Goal: Task Accomplishment & Management: Manage account settings

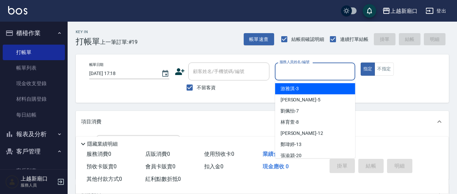
click at [298, 71] on input "服務人員姓名/編號" at bounding box center [315, 72] width 74 height 12
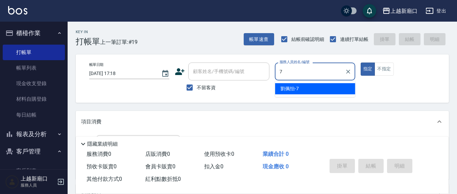
type input "7"
type button "true"
type input "劉佩怡-7"
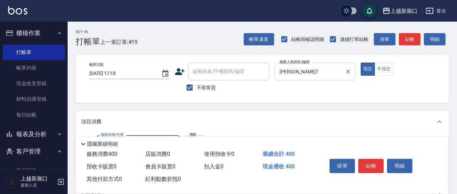
type input "剪髮(401)"
type input "350"
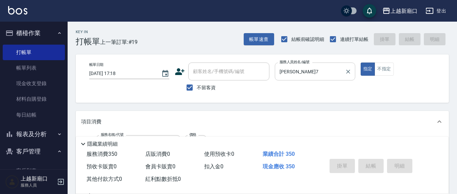
type input "2025/09/26 19:38"
drag, startPoint x: 187, startPoint y: 86, endPoint x: 211, endPoint y: 77, distance: 25.7
click at [189, 84] on input "不留客資" at bounding box center [190, 88] width 14 height 14
checkbox input "false"
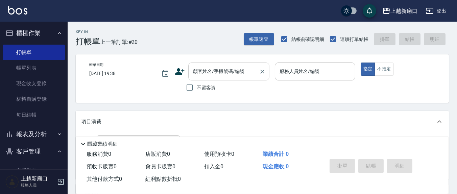
click at [211, 76] on input "顧客姓名/手機號碼/編號" at bounding box center [224, 72] width 65 height 12
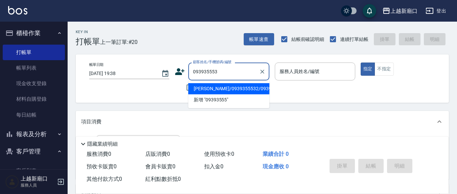
type input "093935553"
click at [209, 76] on input "顧客姓名/手機號碼/編號" at bounding box center [224, 72] width 65 height 12
click at [221, 94] on li "黃敏兒/0939355532/0939355532" at bounding box center [228, 88] width 81 height 11
type input "黃敏兒/0939355532/0939355532"
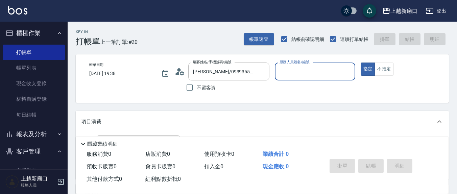
click at [289, 78] on div "服務人員姓名/編號" at bounding box center [315, 72] width 80 height 18
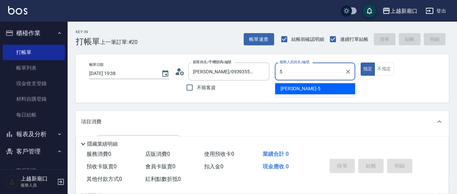
type input "楊惠絜-5"
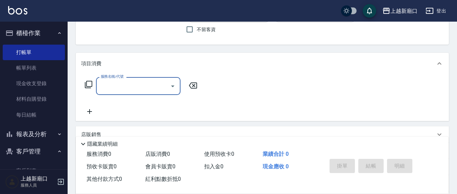
scroll to position [70, 0]
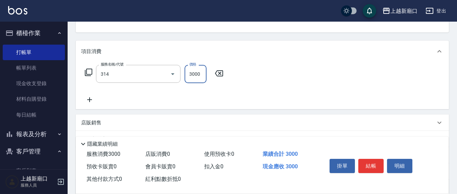
type input "CYA水質感2500UP(314)"
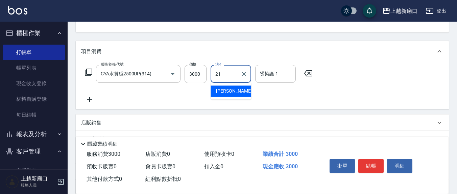
type input "韋羽蕎-21"
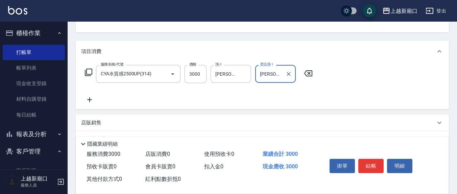
type input "韋羽蕎-21"
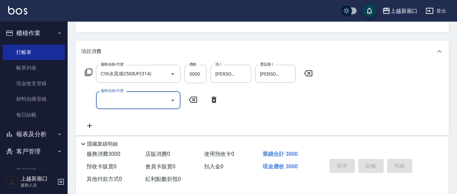
type input "2025/09/26 19:39"
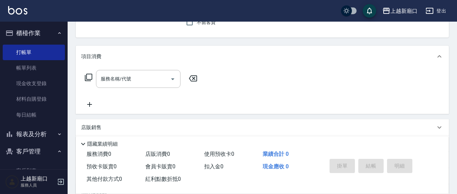
scroll to position [0, 0]
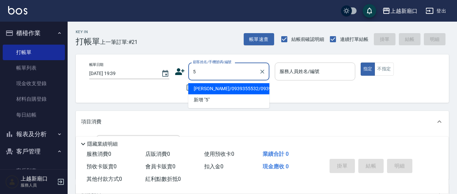
click at [361, 63] on button "指定" at bounding box center [368, 69] width 15 height 13
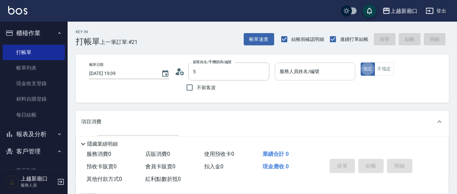
type input "黃敏兒/0939355532/0939355532"
drag, startPoint x: 187, startPoint y: 88, endPoint x: 298, endPoint y: 70, distance: 112.3
click at [189, 88] on input "不留客資" at bounding box center [190, 88] width 14 height 14
checkbox input "true"
type input "黃世美/0931059762/"
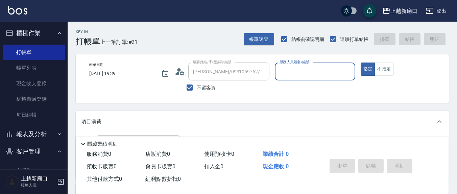
drag, startPoint x: 298, startPoint y: 70, endPoint x: 281, endPoint y: 69, distance: 16.6
click at [297, 70] on div "服務人員姓名/編號 服務人員姓名/編號" at bounding box center [315, 72] width 80 height 18
type input "5"
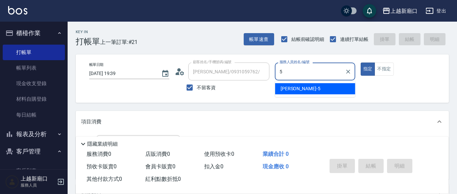
type input "余幸安/0970260669/"
type input "楊惠絜-5"
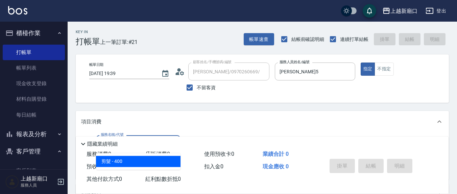
type input "剪髮(401)"
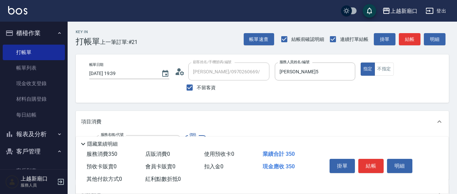
type input "350"
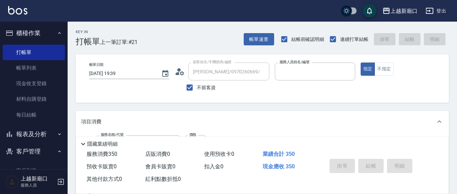
click at [361, 63] on button "指定" at bounding box center [368, 69] width 15 height 13
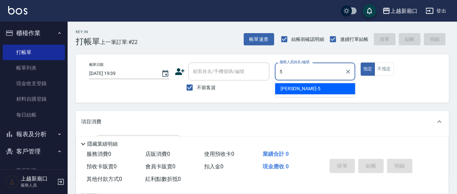
type input "楊惠絜-5"
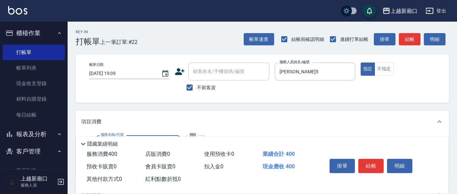
type input "剪髮(401)"
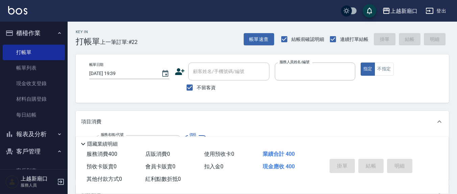
click at [361, 63] on button "指定" at bounding box center [368, 69] width 15 height 13
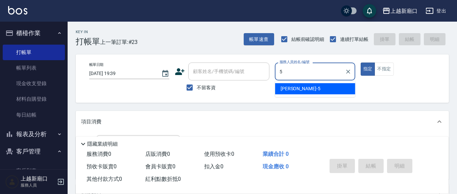
type input "楊惠絜-5"
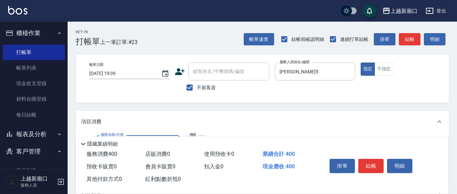
type input "剪髮(401)"
type input "300"
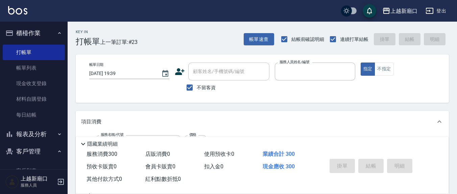
click at [361, 63] on button "指定" at bounding box center [368, 69] width 15 height 13
type input "2025/09/26 19:40"
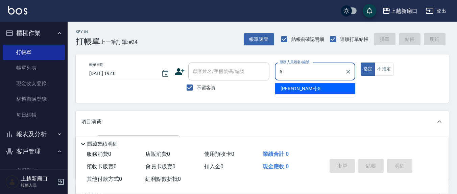
type input "楊惠絜-5"
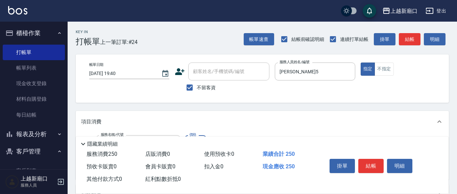
type input "洗髮(201)"
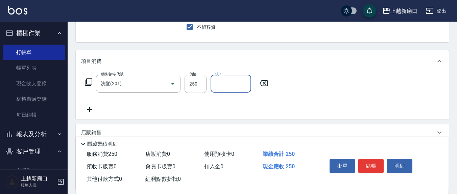
scroll to position [70, 0]
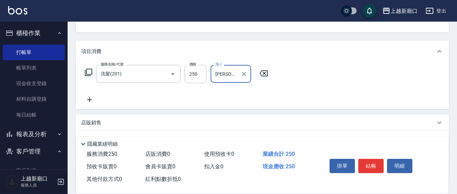
type input "游雅淇-3"
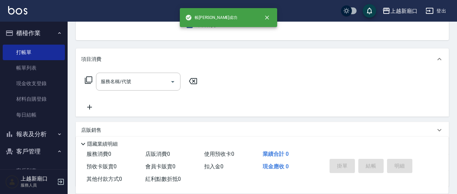
scroll to position [0, 0]
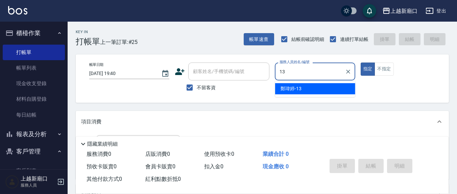
type input "鄭瑋婷-13"
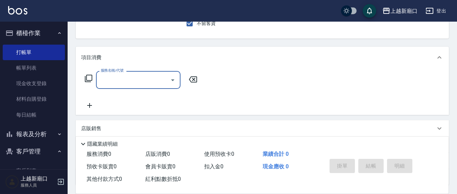
scroll to position [70, 0]
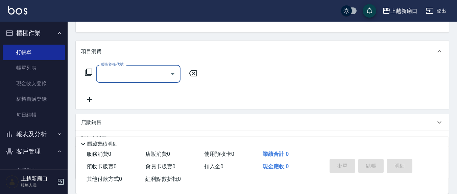
click at [149, 69] on input "服務名稱/代號" at bounding box center [133, 74] width 68 height 12
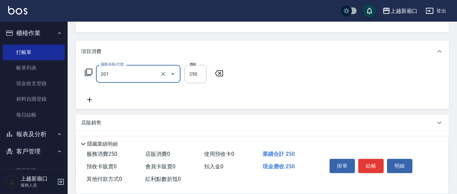
type input "洗髮(201)"
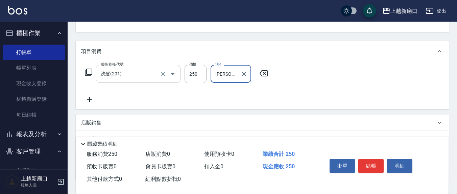
type input "鄭瑋婷-13"
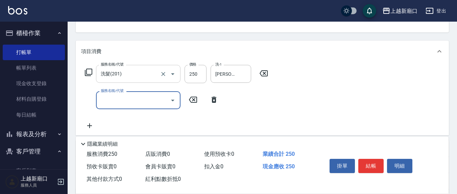
type input "4"
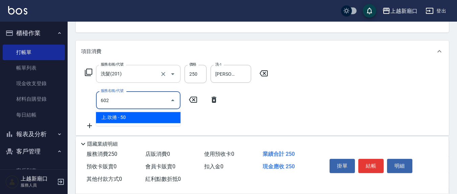
type input "上.吹捲(602)"
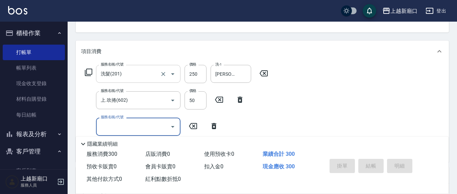
type input "2025/09/26 19:41"
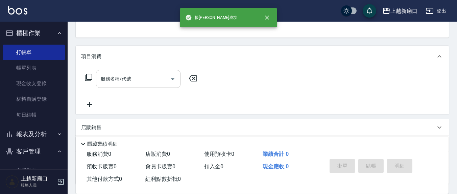
scroll to position [0, 0]
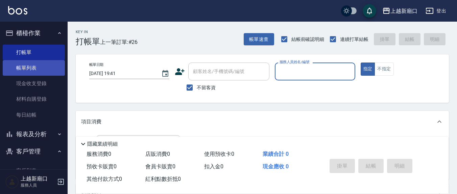
click at [33, 70] on link "帳單列表" at bounding box center [34, 68] width 62 height 16
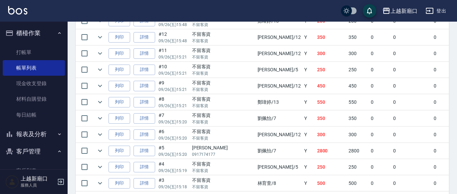
scroll to position [412, 0]
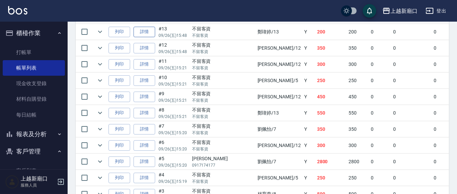
click at [147, 28] on link "詳情" at bounding box center [145, 32] width 22 height 10
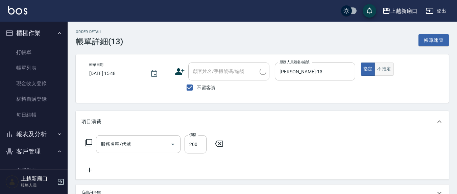
type input "2025/09/26 15:48"
checkbox input "true"
type input "鄭瑋婷-13"
click at [387, 70] on button "不指定" at bounding box center [384, 69] width 19 height 13
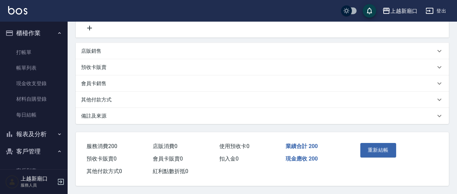
type input "剪髮(401)"
click at [386, 152] on button "重新結帳" at bounding box center [379, 150] width 36 height 14
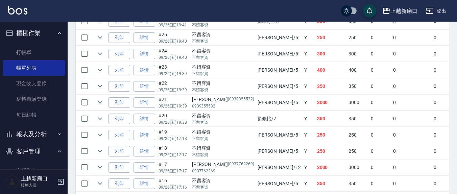
scroll to position [141, 0]
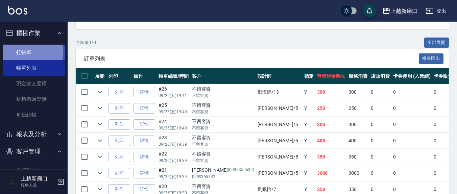
click at [26, 52] on link "打帳單" at bounding box center [34, 53] width 62 height 16
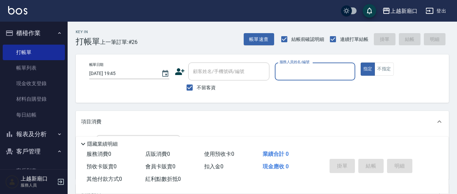
click at [280, 72] on input "服務人員姓名/編號" at bounding box center [315, 72] width 74 height 12
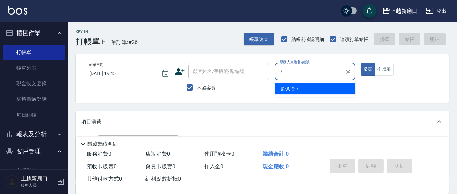
type input "7"
type button "true"
type input "劉佩怡-7"
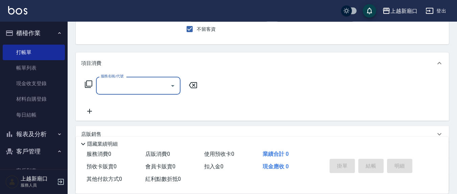
scroll to position [70, 0]
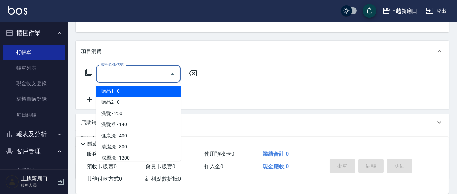
click at [133, 73] on input "服務名稱/代號" at bounding box center [133, 74] width 68 height 12
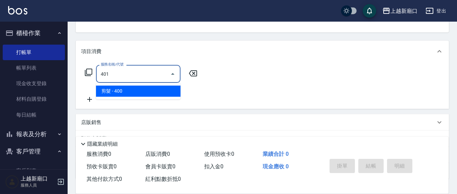
type input "剪髮(401)"
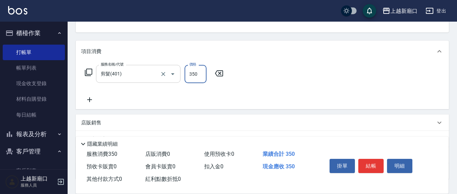
type input "350"
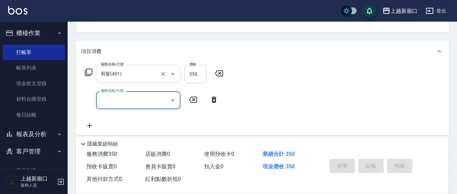
type input "2025/09/26 19:46"
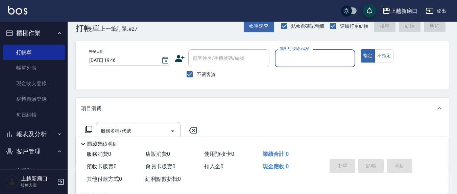
scroll to position [0, 0]
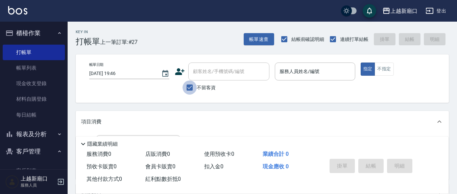
click at [186, 87] on input "不留客資" at bounding box center [190, 88] width 14 height 14
checkbox input "false"
click at [212, 76] on input "顧客姓名/手機號碼/編號" at bounding box center [224, 72] width 65 height 12
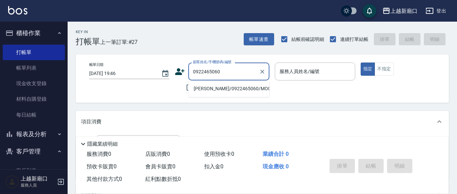
click at [202, 91] on li "曾美華/0922465060/MO0019" at bounding box center [228, 88] width 81 height 11
type input "曾美華/0922465060/MO0019"
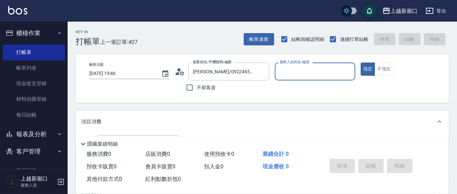
click at [304, 69] on input "服務人員姓名/編號" at bounding box center [315, 72] width 74 height 12
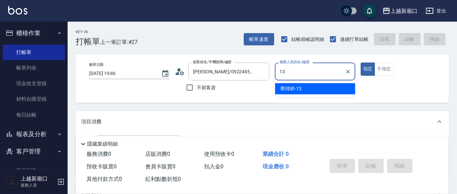
type input "鄭瑋婷-13"
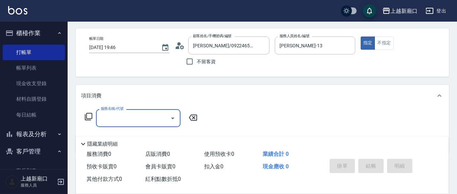
scroll to position [70, 0]
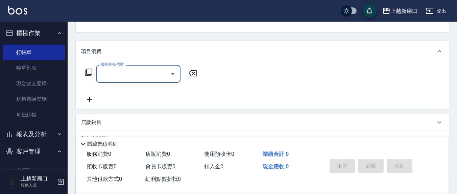
click at [131, 70] on input "服務名稱/代號" at bounding box center [133, 74] width 68 height 12
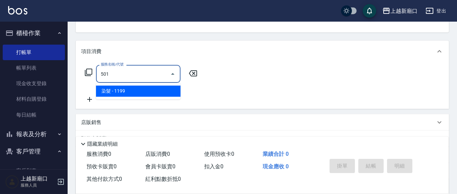
type input "染髮(501)"
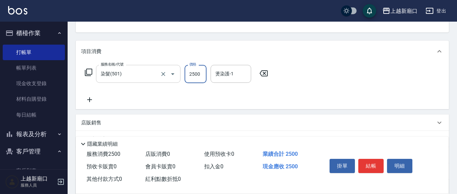
type input "2500"
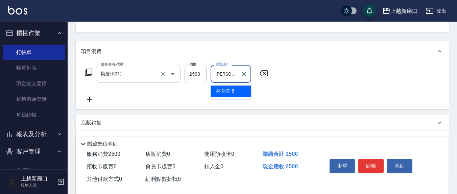
type input "林育萱-8"
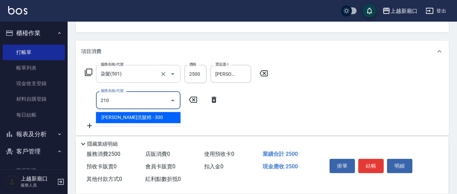
type input "歐娜洗髮精(210)"
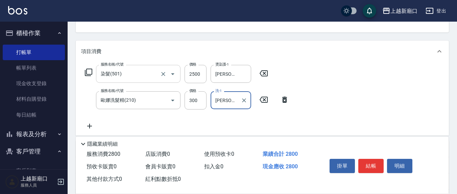
type input "林育萱-8"
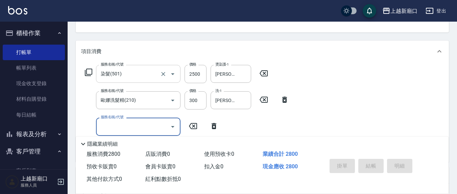
type input "2025/09/26 19:47"
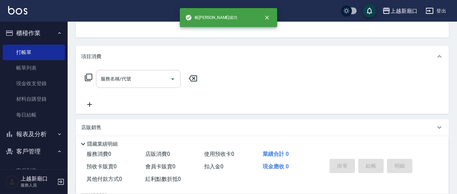
scroll to position [0, 0]
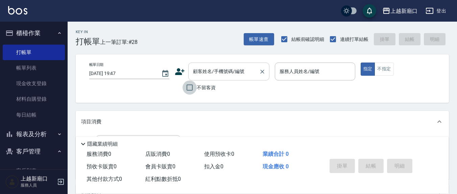
drag, startPoint x: 188, startPoint y: 88, endPoint x: 260, endPoint y: 74, distance: 73.4
click at [200, 86] on label "不留客資" at bounding box center [199, 88] width 33 height 14
click at [197, 86] on input "不留客資" at bounding box center [190, 88] width 14 height 14
checkbox input "true"
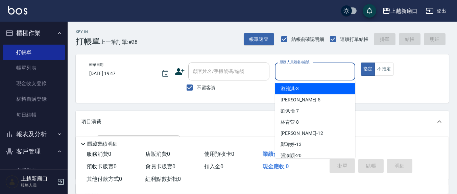
click at [298, 73] on input "服務人員姓名/編號" at bounding box center [315, 72] width 74 height 12
type input "5"
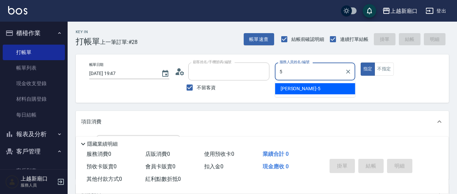
type input "余幸安/0970260669/"
type input "楊惠絜-5"
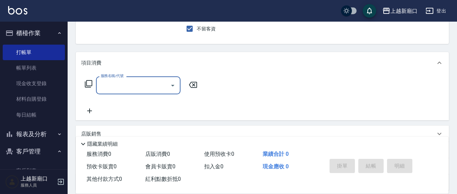
scroll to position [119, 0]
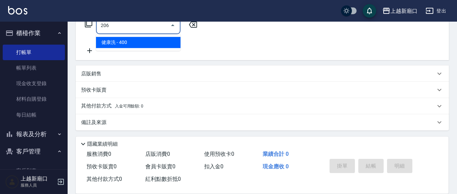
type input "健康洗(206)"
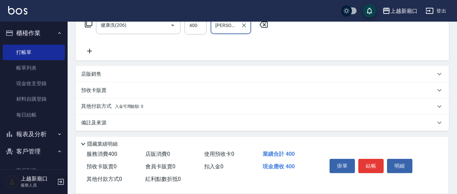
type input "鄭玉蔓-22"
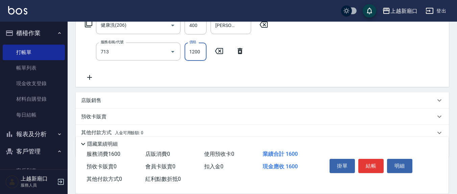
type input "水樣結構式1200(713)"
type input "840"
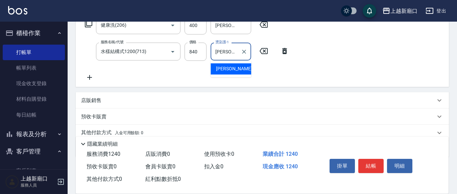
type input "鄭玉蔓-22"
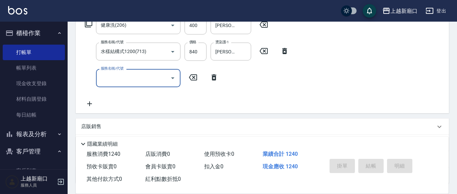
type input "2025/09/26 19:49"
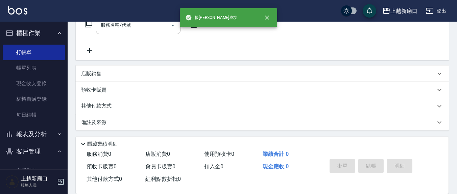
scroll to position [0, 0]
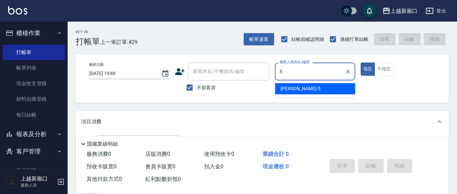
type input "楊惠絜-5"
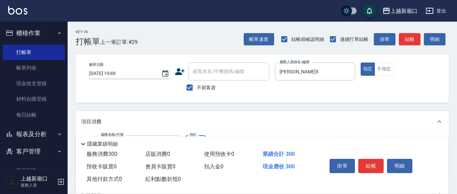
type input "歐娜洗髮精(210)"
type input "林育萱-8"
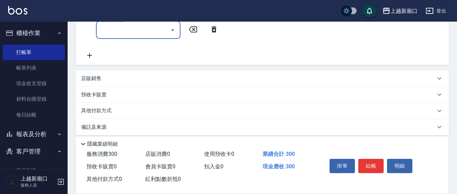
scroll to position [70, 0]
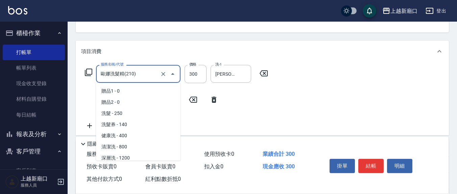
click at [142, 69] on input "歐娜洗髮精(210)" at bounding box center [129, 74] width 60 height 12
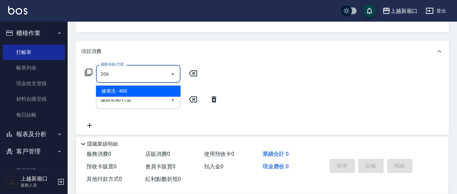
scroll to position [0, 0]
type input "健康洗(206)"
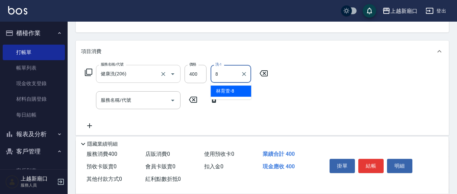
type input "林育萱-8"
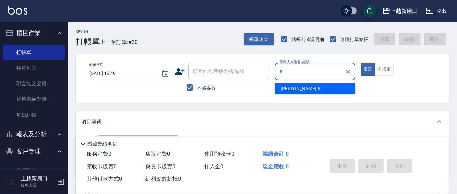
type input "楊惠絜-5"
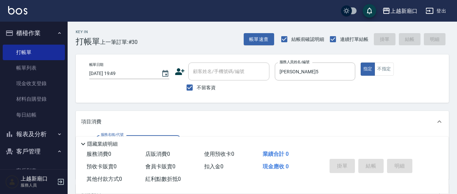
drag, startPoint x: 381, startPoint y: 65, endPoint x: 379, endPoint y: 77, distance: 12.0
click at [381, 67] on button "不指定" at bounding box center [384, 69] width 19 height 13
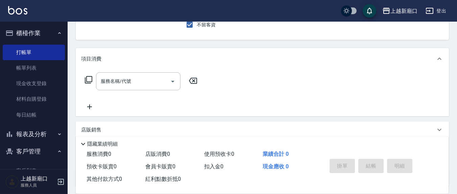
scroll to position [119, 0]
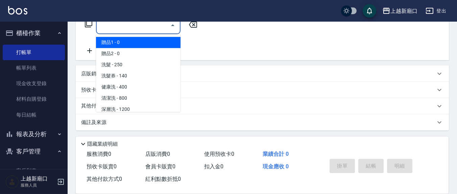
click at [136, 22] on input "服務名稱/代號" at bounding box center [133, 25] width 68 height 12
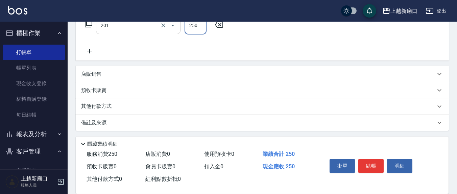
type input "洗髮(201)"
type input "林育萱-8"
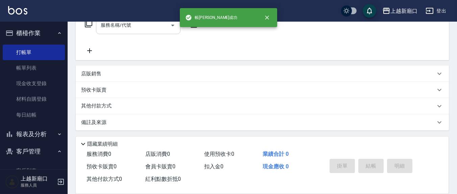
scroll to position [0, 0]
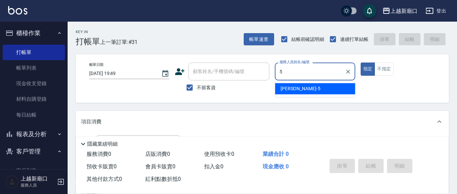
type input "楊惠絜-5"
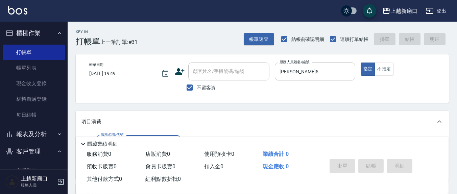
scroll to position [70, 0]
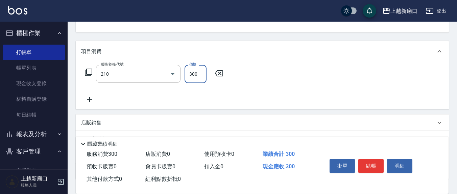
type input "歐娜洗髮精(210)"
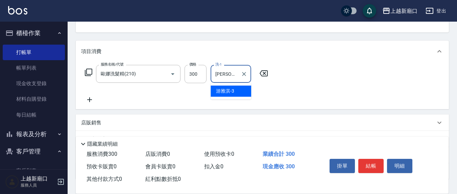
type input "游雅淇-3"
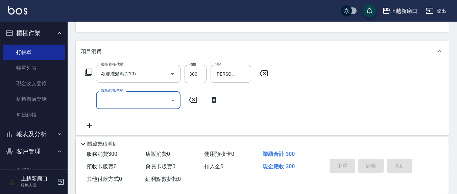
type input "2025/09/26 19:50"
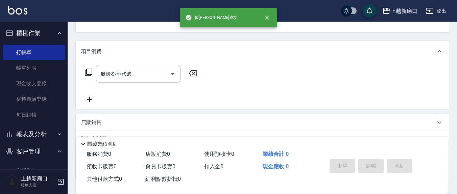
scroll to position [0, 0]
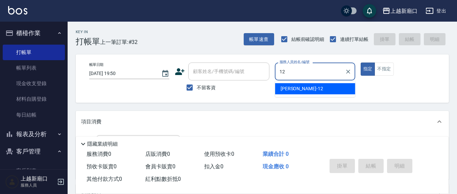
type input "呂桂花-12"
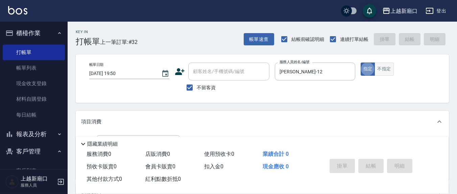
click at [383, 71] on button "不指定" at bounding box center [384, 69] width 19 height 13
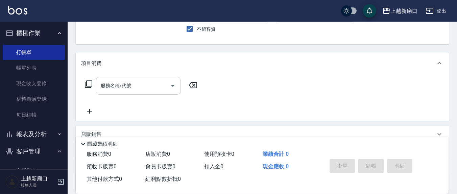
scroll to position [70, 0]
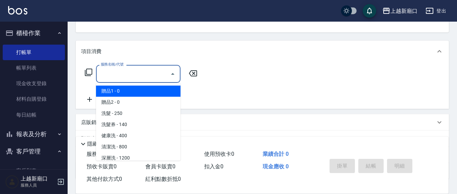
click at [149, 68] on input "服務名稱/代號" at bounding box center [133, 74] width 68 height 12
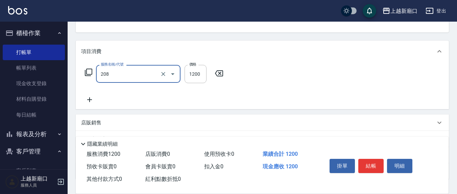
type input "深層洗(208)"
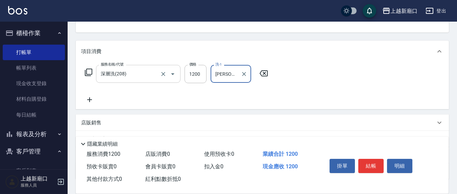
type input "韋羽蕎-21"
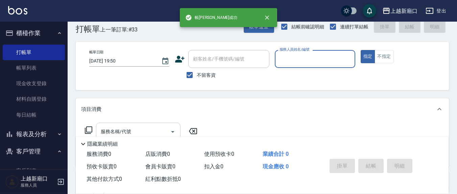
scroll to position [0, 0]
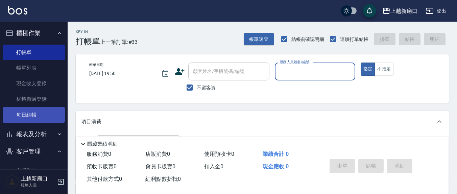
click at [40, 115] on link "每日結帳" at bounding box center [34, 115] width 62 height 16
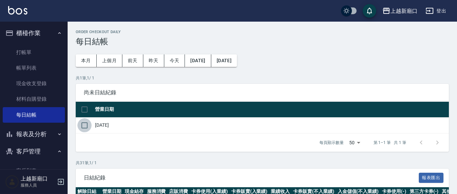
click at [84, 124] on input "checkbox" at bounding box center [84, 125] width 14 height 14
checkbox input "true"
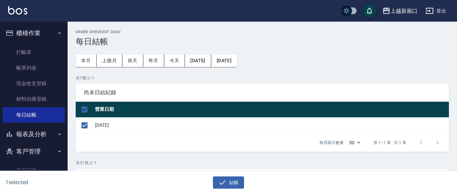
click at [199, 80] on p "共 1 筆, 1 / 1" at bounding box center [263, 78] width 374 height 6
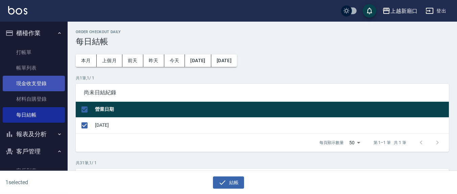
click at [39, 85] on link "現金收支登錄" at bounding box center [34, 84] width 62 height 16
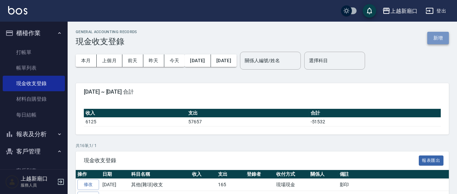
click at [432, 40] on button "新增" at bounding box center [439, 38] width 22 height 13
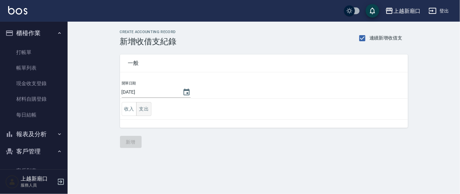
click at [144, 109] on button "支出" at bounding box center [143, 109] width 15 height 14
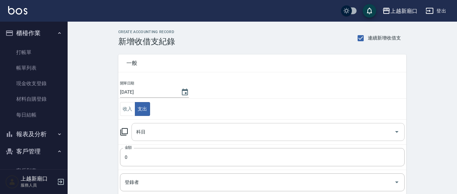
click at [150, 134] on input "科目" at bounding box center [263, 132] width 257 height 12
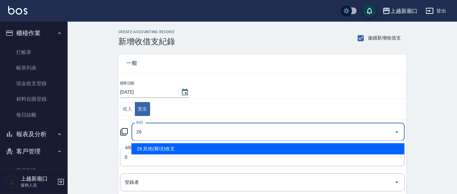
click at [154, 151] on li "26 其他(雜項)收支" at bounding box center [268, 148] width 273 height 11
type input "26 其他(雜項)收支"
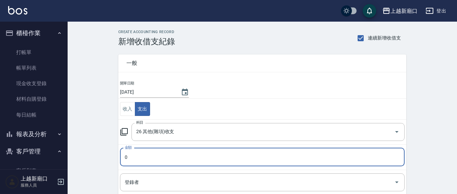
click at [131, 160] on input "0" at bounding box center [262, 157] width 285 height 18
type input "0996"
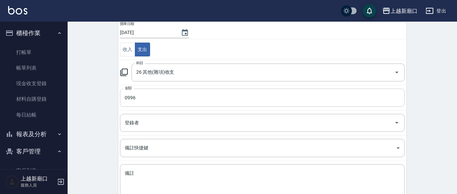
scroll to position [70, 0]
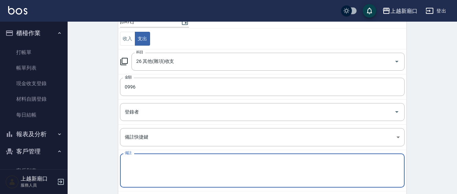
click at [139, 162] on textarea "備註" at bounding box center [262, 170] width 275 height 23
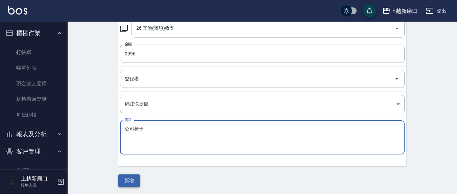
type textarea "公司椅子"
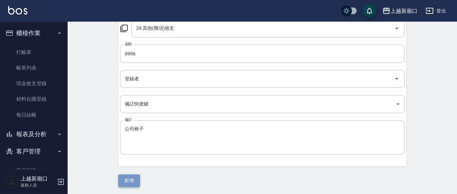
click at [131, 181] on button "新增" at bounding box center [129, 181] width 22 height 13
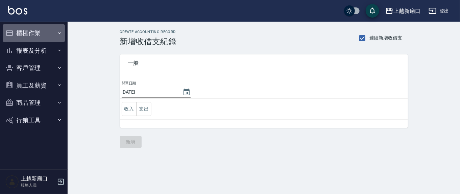
drag, startPoint x: 0, startPoint y: 0, endPoint x: 30, endPoint y: 31, distance: 43.1
click at [30, 31] on button "櫃檯作業" at bounding box center [34, 33] width 62 height 18
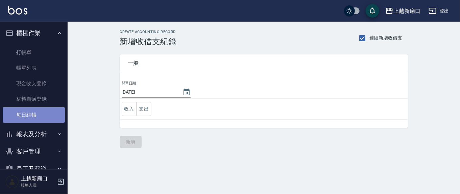
click at [35, 112] on link "每日結帳" at bounding box center [34, 115] width 62 height 16
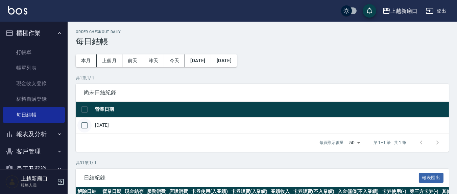
click at [86, 125] on input "checkbox" at bounding box center [84, 125] width 14 height 14
checkbox input "true"
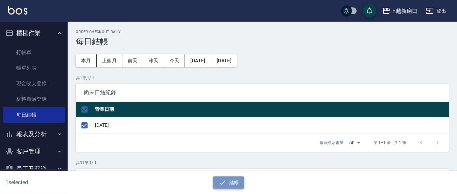
click at [238, 179] on button "結帳" at bounding box center [228, 183] width 31 height 13
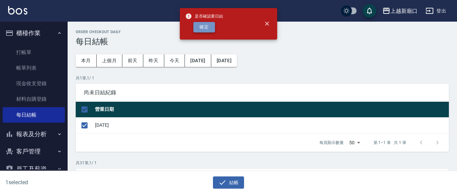
click at [204, 26] on button "確定" at bounding box center [205, 27] width 22 height 10
checkbox input "false"
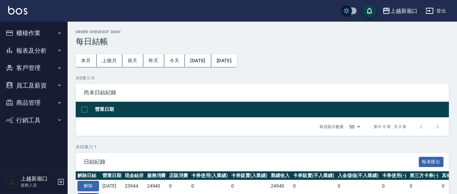
click at [32, 30] on button "櫃檯作業" at bounding box center [34, 33] width 62 height 18
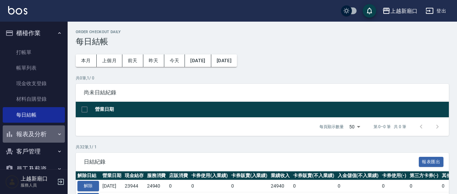
click at [42, 133] on button "報表及分析" at bounding box center [34, 135] width 62 height 18
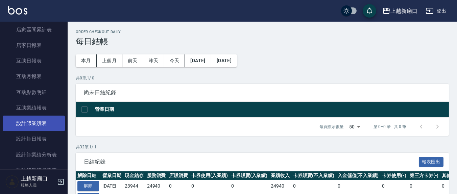
scroll to position [141, 0]
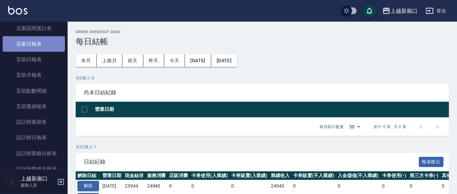
click at [38, 44] on link "店家日報表" at bounding box center [34, 44] width 62 height 16
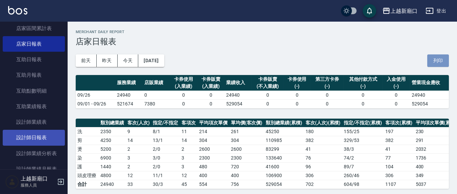
drag, startPoint x: 437, startPoint y: 57, endPoint x: 36, endPoint y: 133, distance: 408.6
click at [437, 57] on button "列印" at bounding box center [439, 60] width 22 height 13
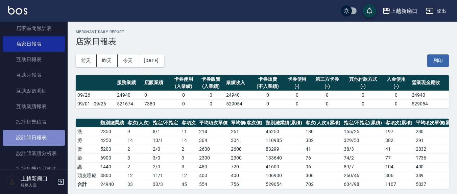
click at [40, 140] on link "設計師日報表" at bounding box center [34, 138] width 62 height 16
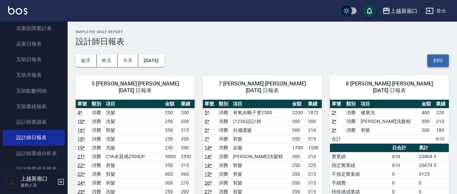
click at [440, 59] on button "列印" at bounding box center [439, 60] width 22 height 13
